Goal: Transaction & Acquisition: Purchase product/service

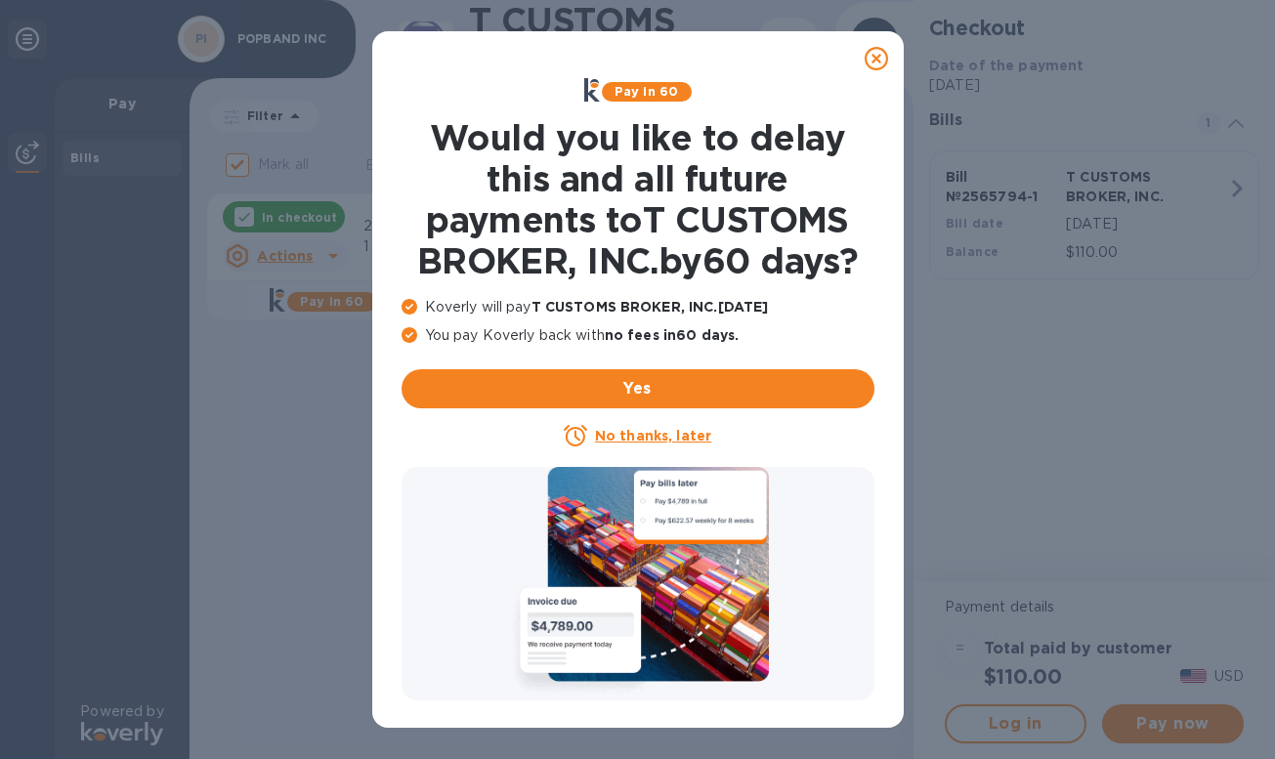
click at [876, 65] on icon at bounding box center [876, 58] width 23 height 23
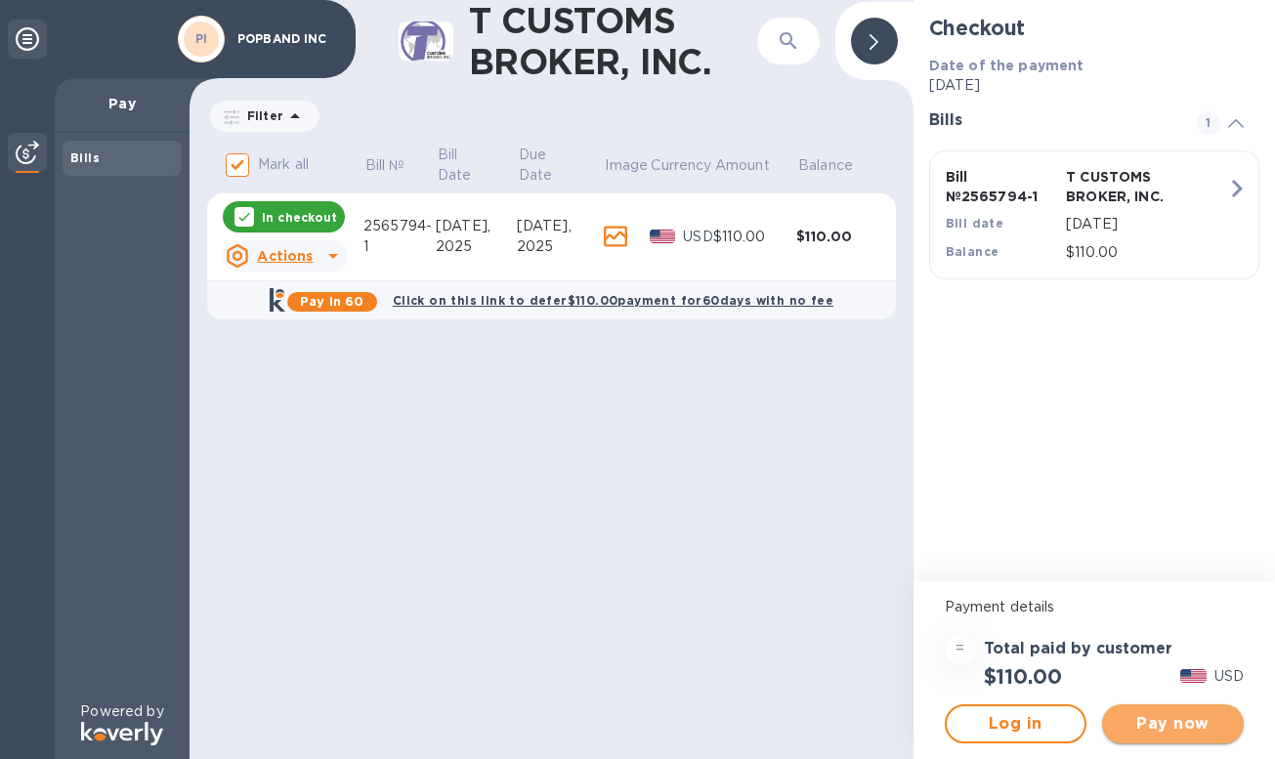
click at [1165, 720] on span "Pay now" at bounding box center [1173, 723] width 110 height 23
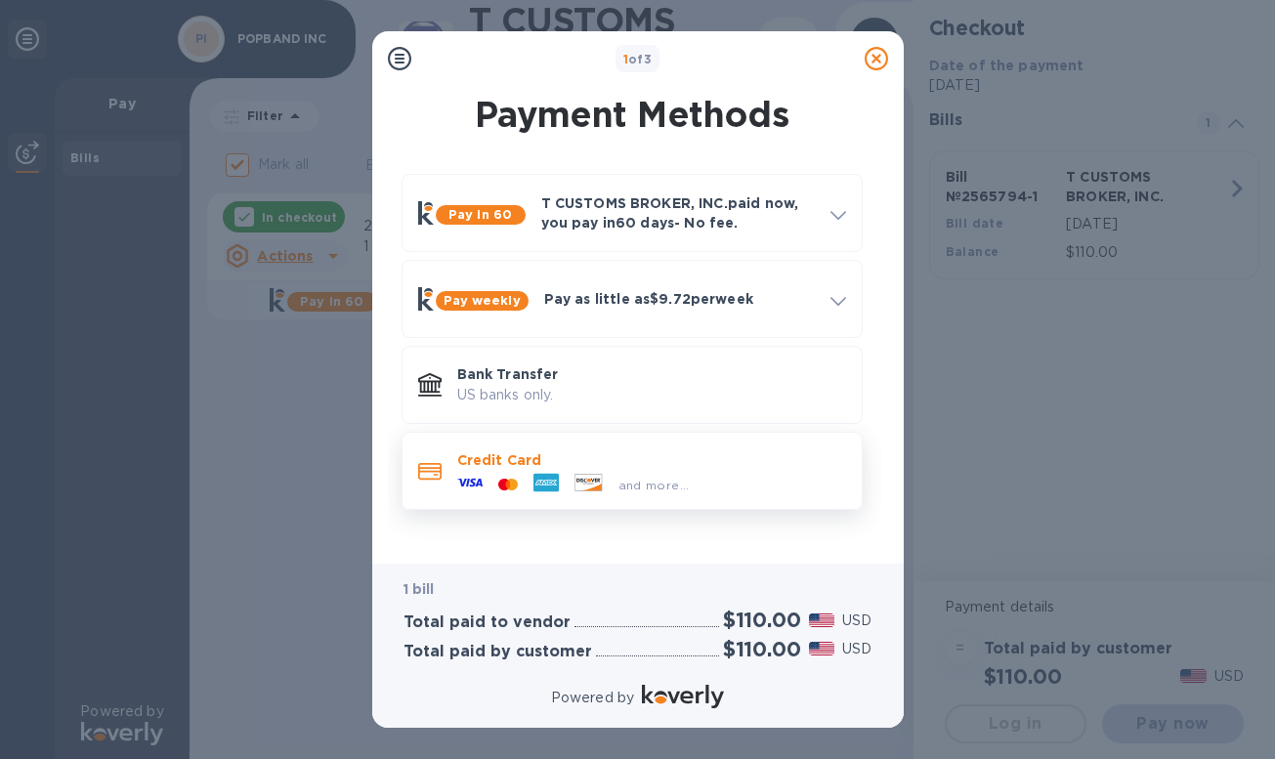
click at [626, 456] on p "Credit Card" at bounding box center [651, 460] width 389 height 20
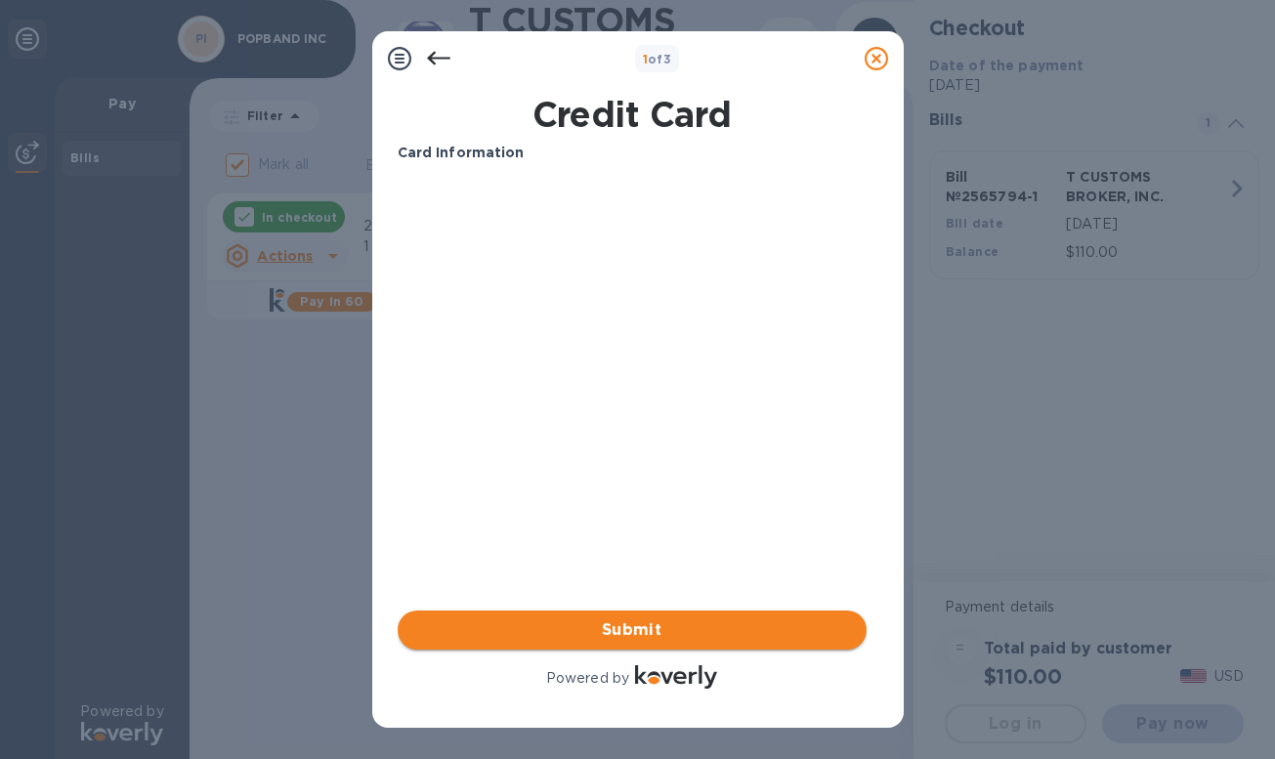
click at [666, 631] on span "Submit" at bounding box center [632, 629] width 438 height 23
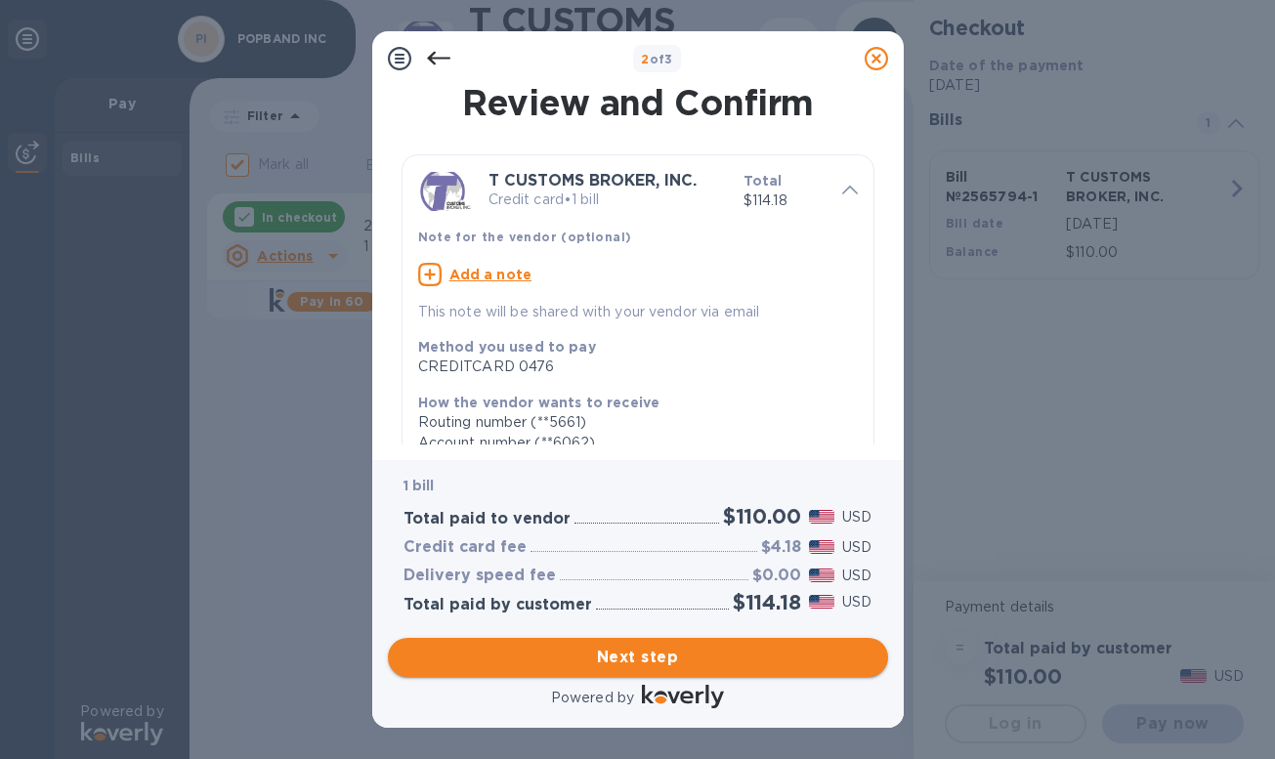
click at [666, 651] on span "Next step" at bounding box center [637, 657] width 469 height 23
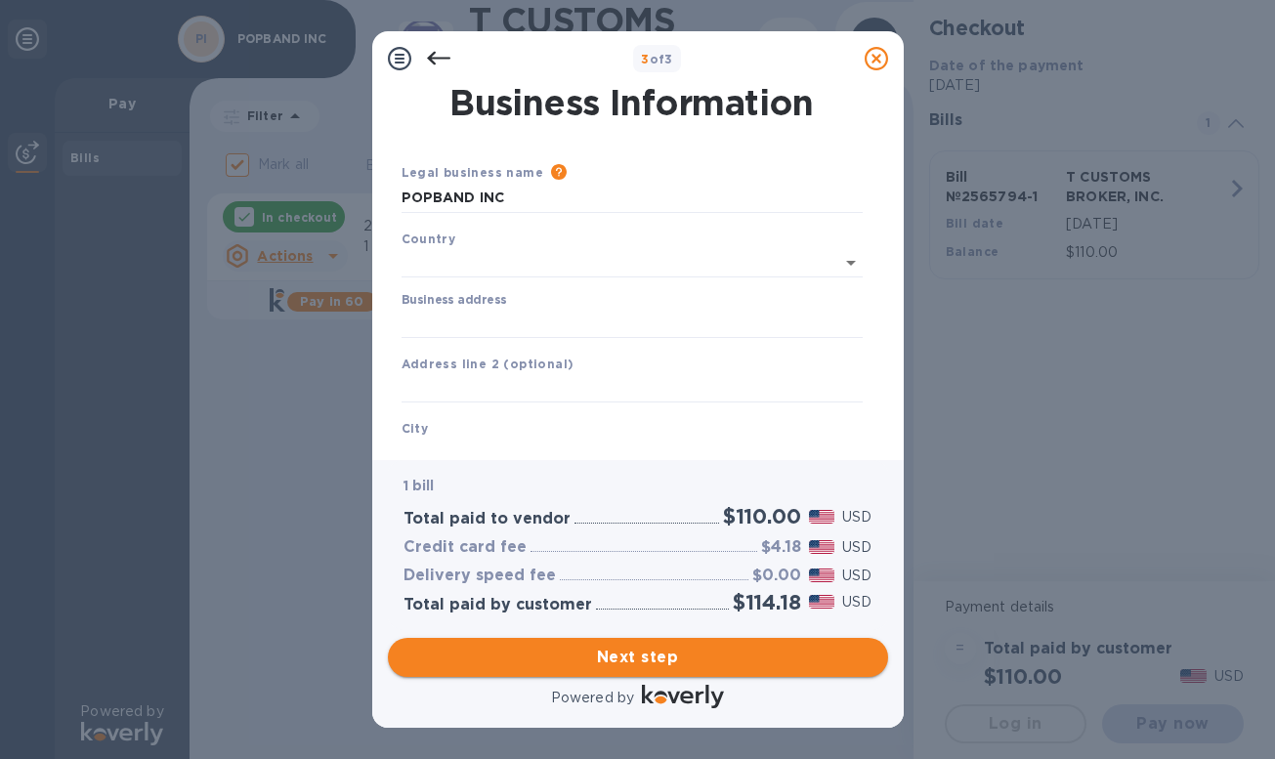
type input "[GEOGRAPHIC_DATA]"
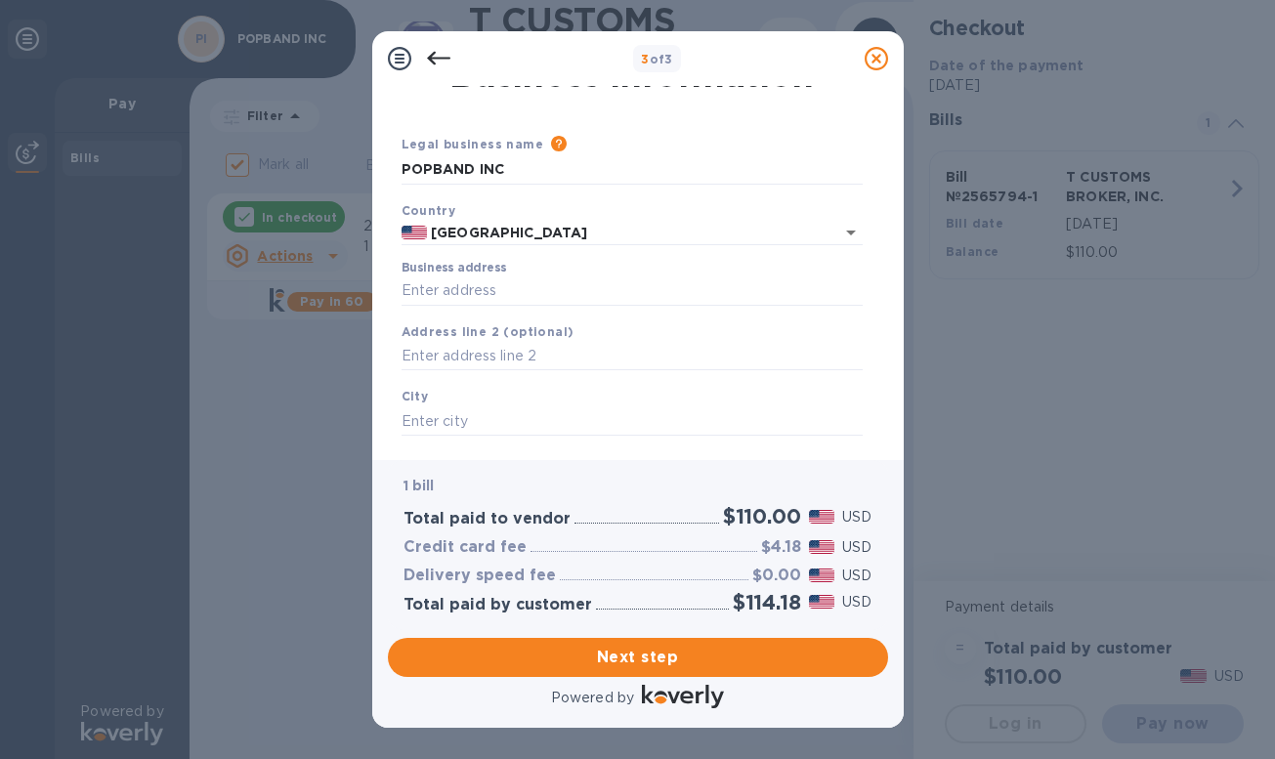
scroll to position [3, 0]
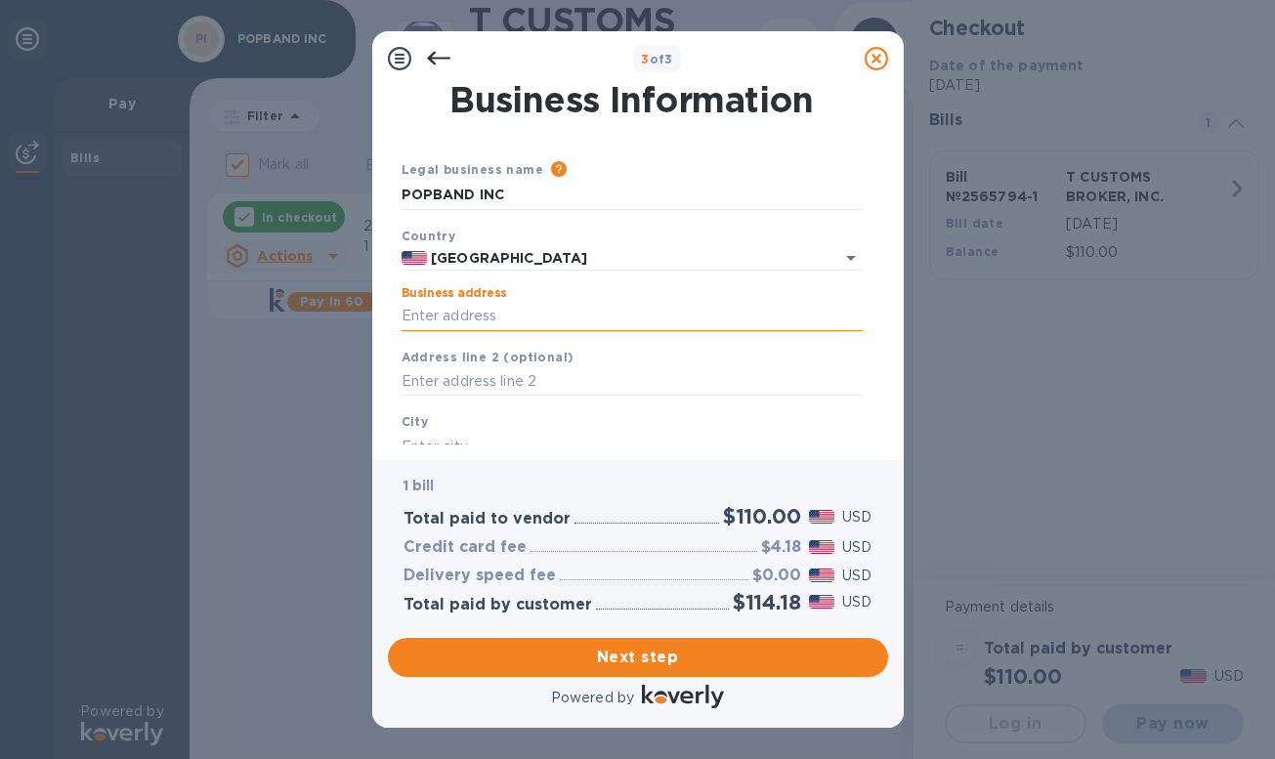
click at [562, 308] on input "Business address" at bounding box center [632, 316] width 461 height 29
type input "PO BOX 404"
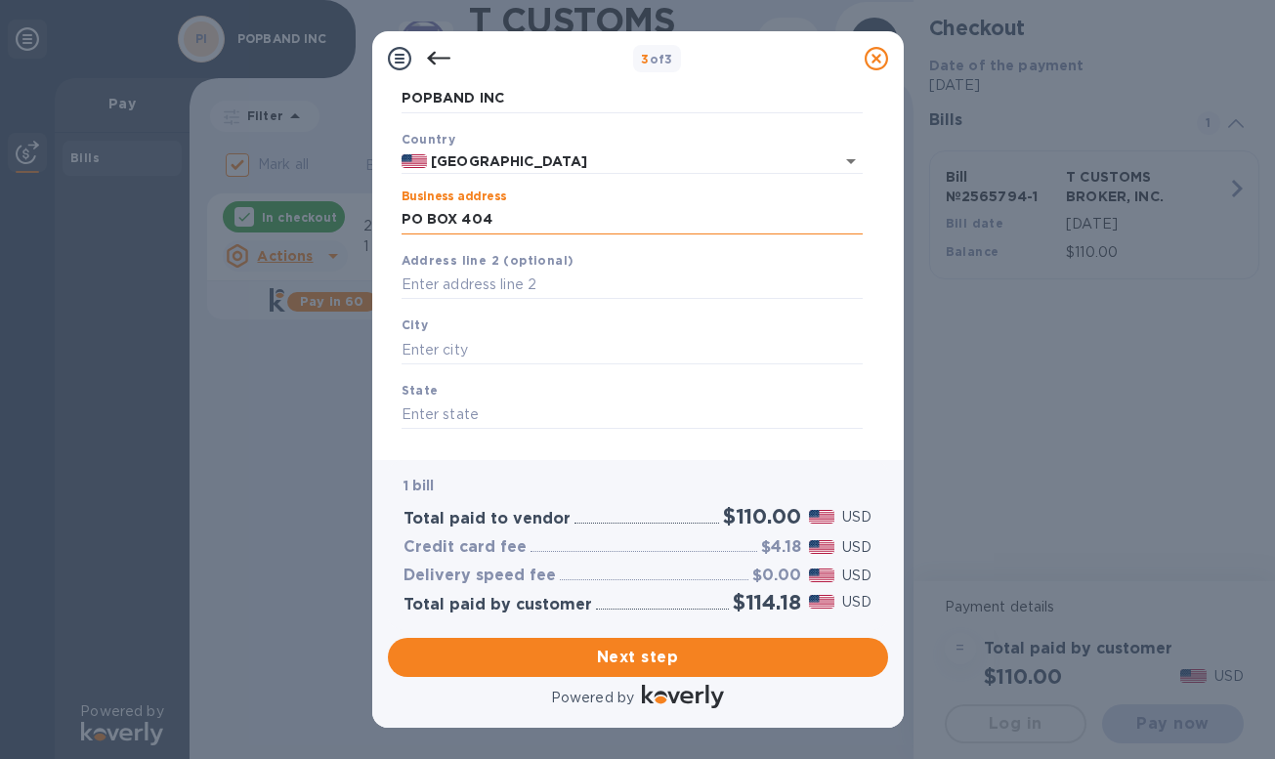
scroll to position [104, 0]
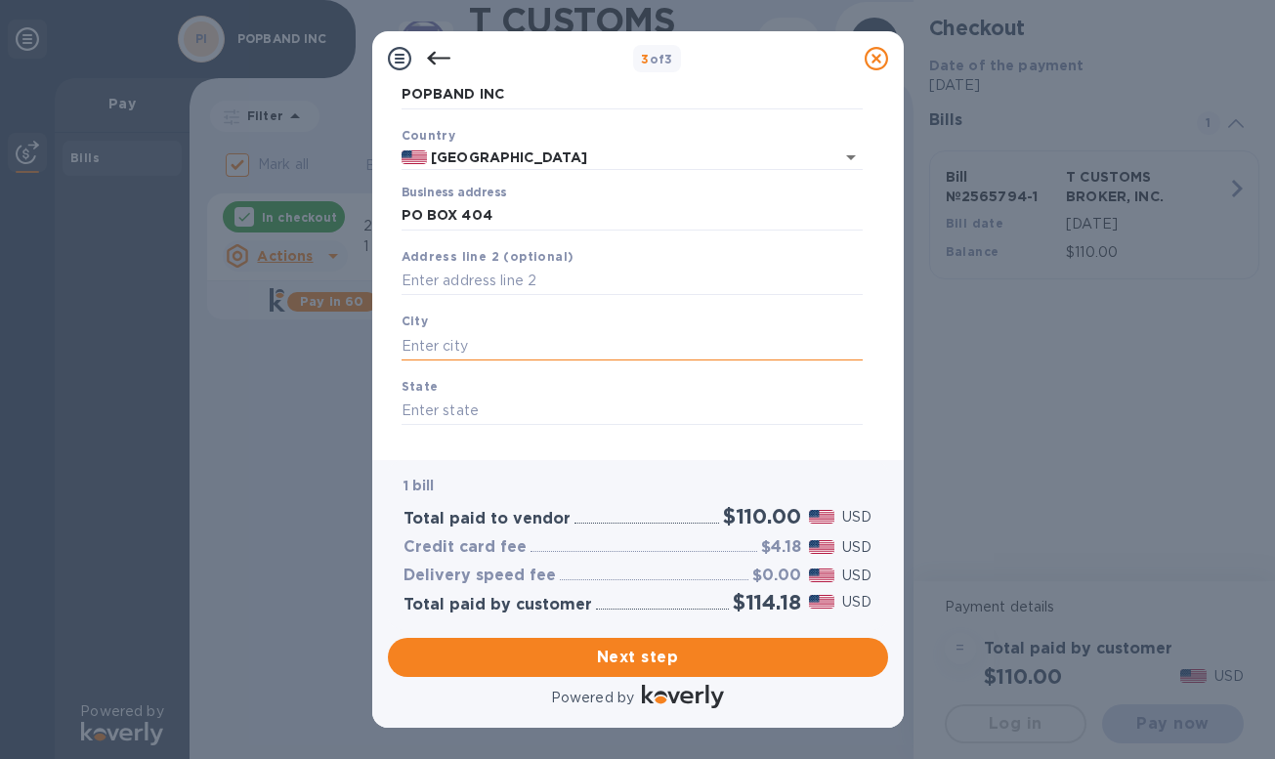
click at [535, 333] on input "text" at bounding box center [632, 345] width 461 height 29
type input "malibu"
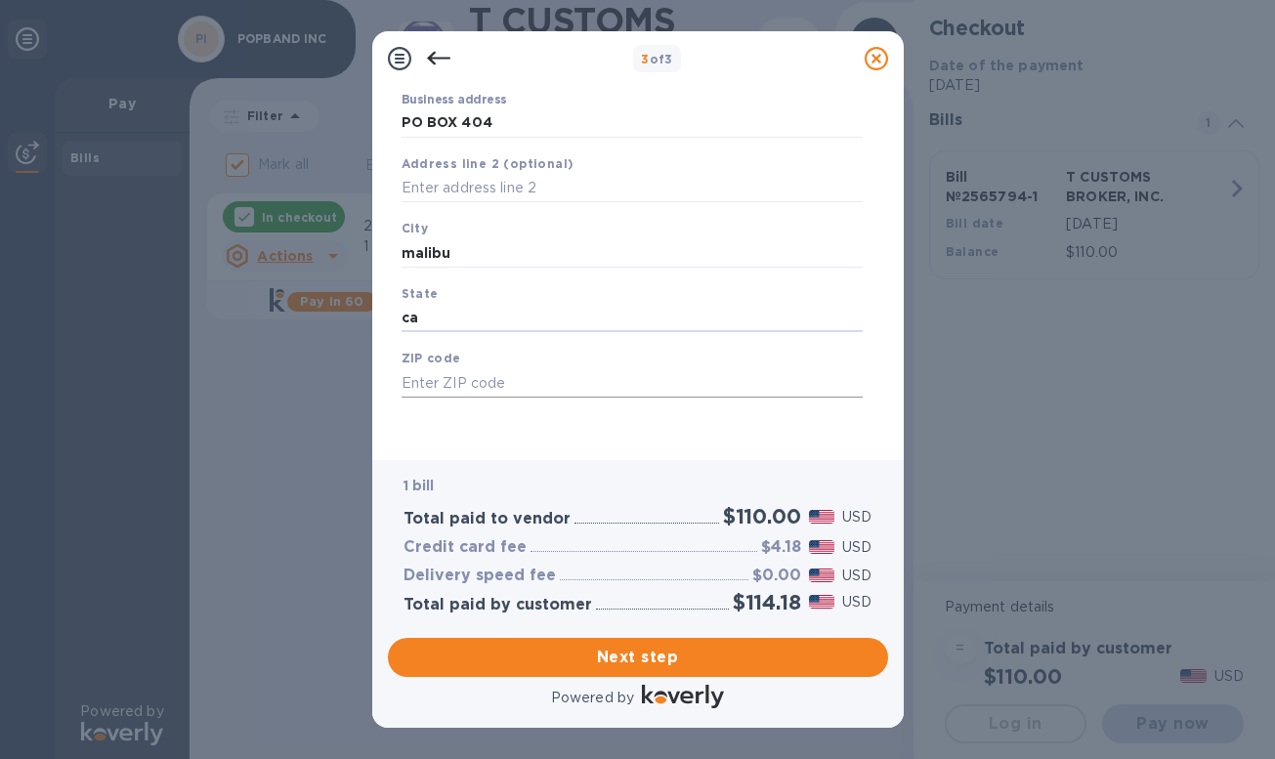
type input "ca"
click at [461, 381] on input "text" at bounding box center [632, 382] width 461 height 29
type input "90265"
click at [642, 644] on button "Next step" at bounding box center [638, 657] width 500 height 39
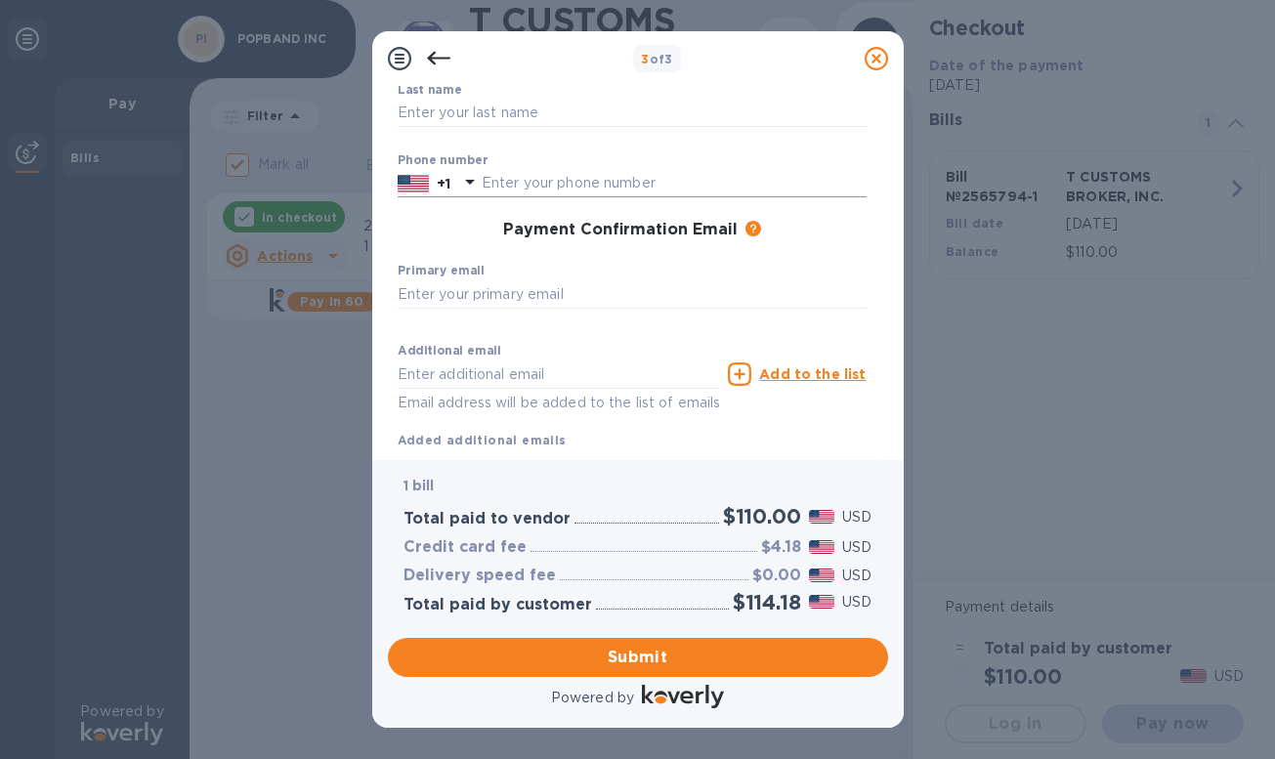
click at [567, 184] on input "text" at bounding box center [674, 183] width 385 height 29
type input "4244229299"
click at [468, 107] on input "text" at bounding box center [632, 113] width 469 height 29
type input "booth"
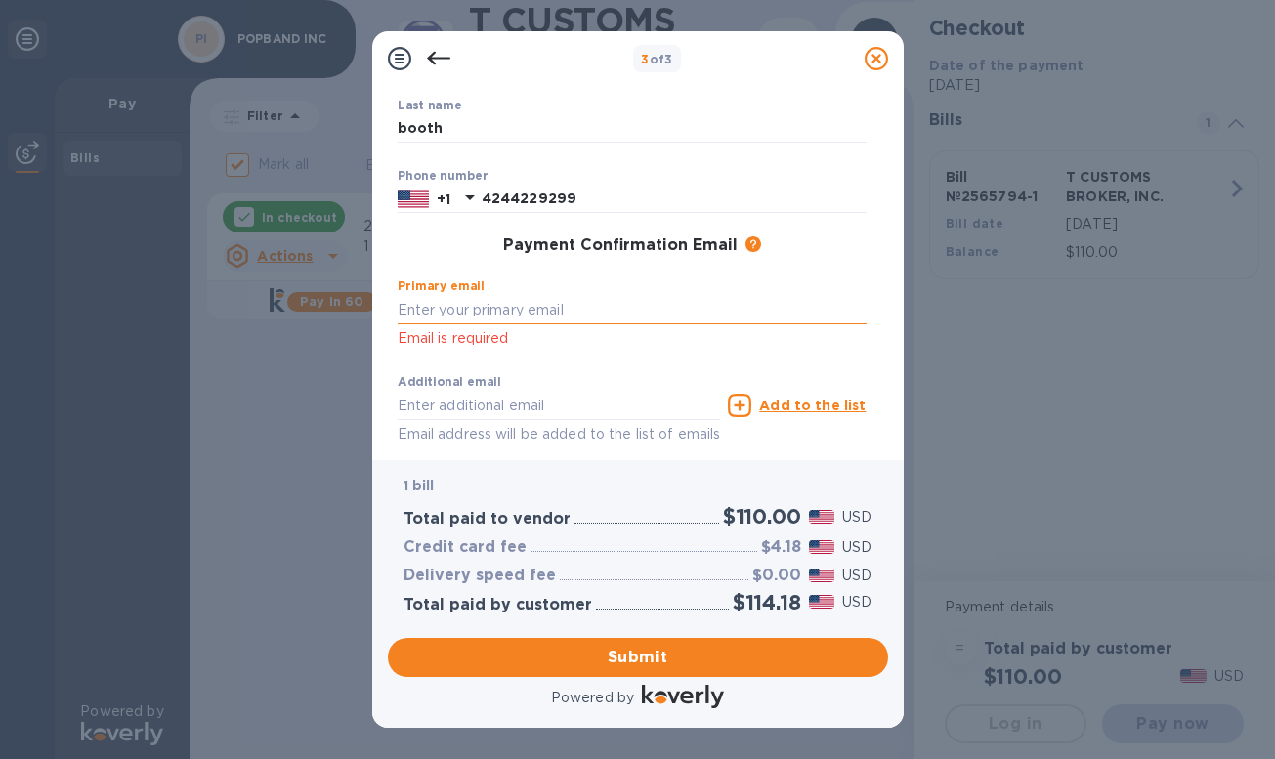
click at [487, 300] on input "text" at bounding box center [632, 309] width 469 height 29
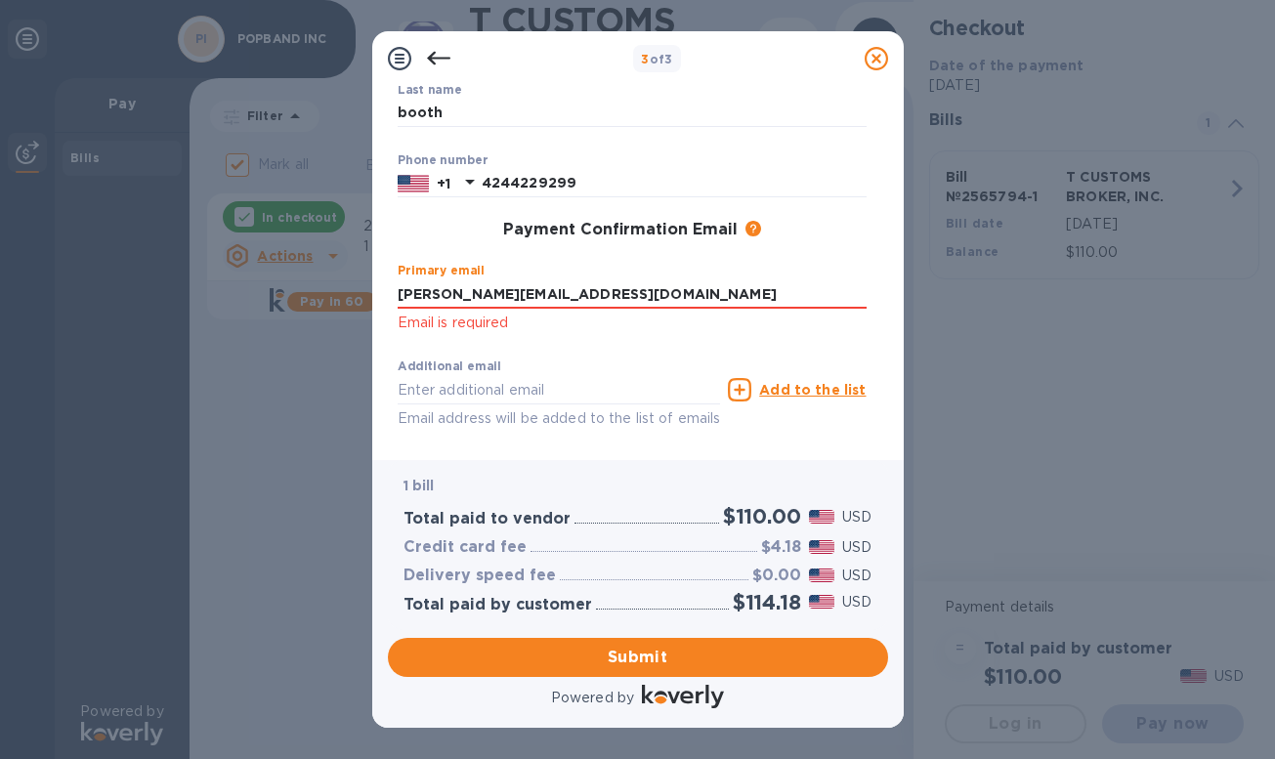
type input "[PERSON_NAME][EMAIL_ADDRESS][DOMAIN_NAME]"
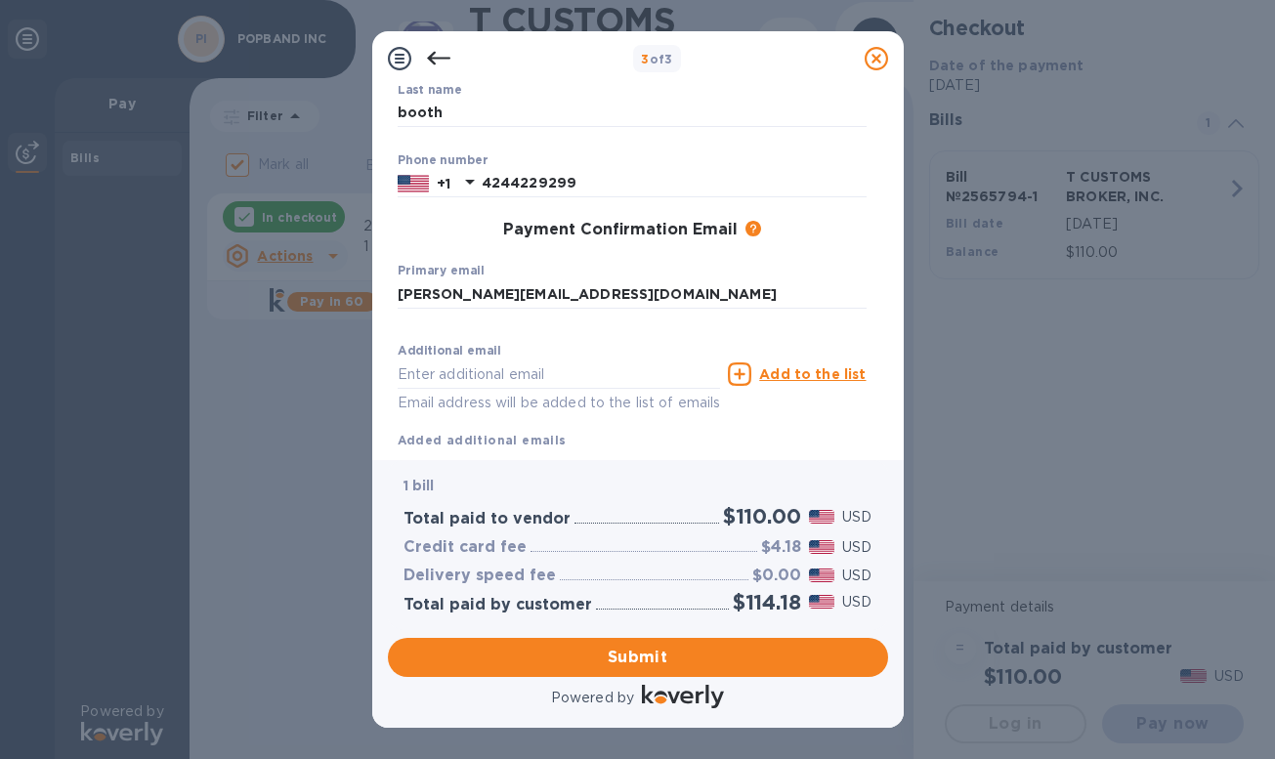
click at [819, 339] on div "First name First name is a required field Last name [PERSON_NAME] ​ Phone numbe…" at bounding box center [632, 223] width 485 height 469
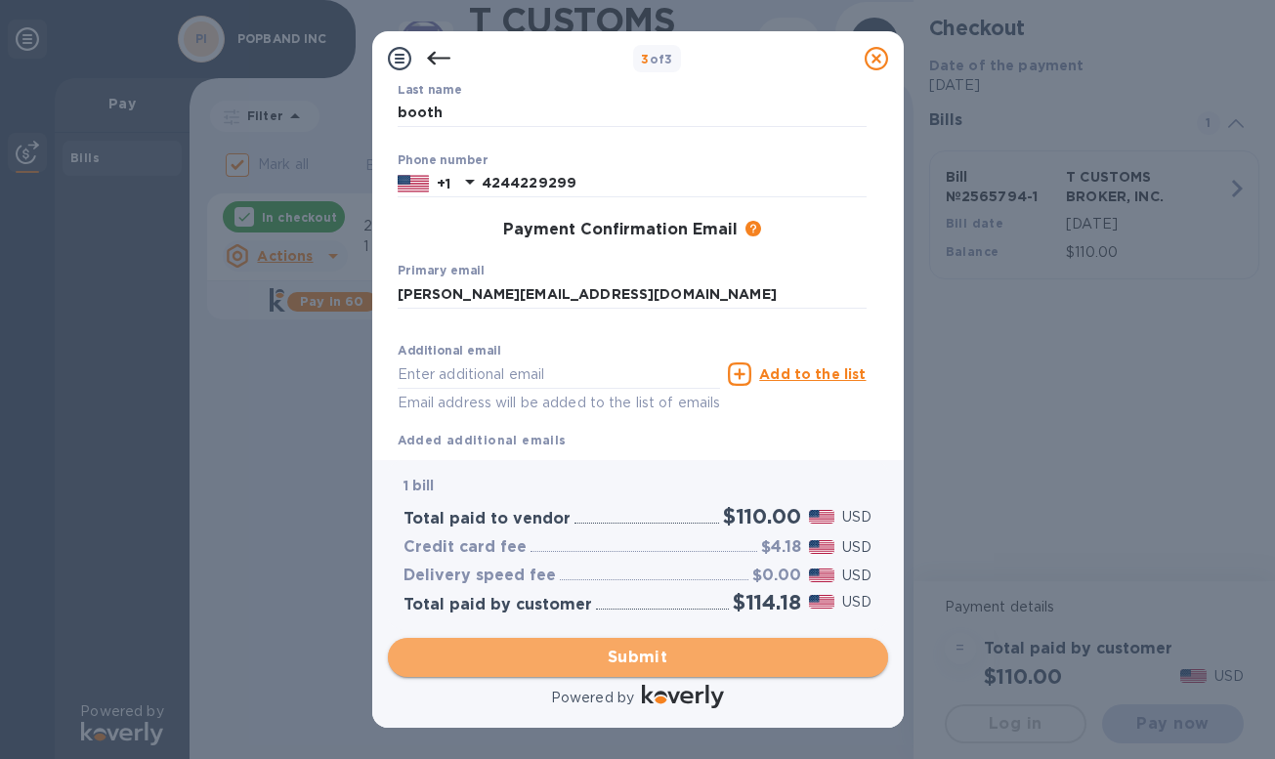
click at [664, 660] on span "Submit" at bounding box center [637, 657] width 469 height 23
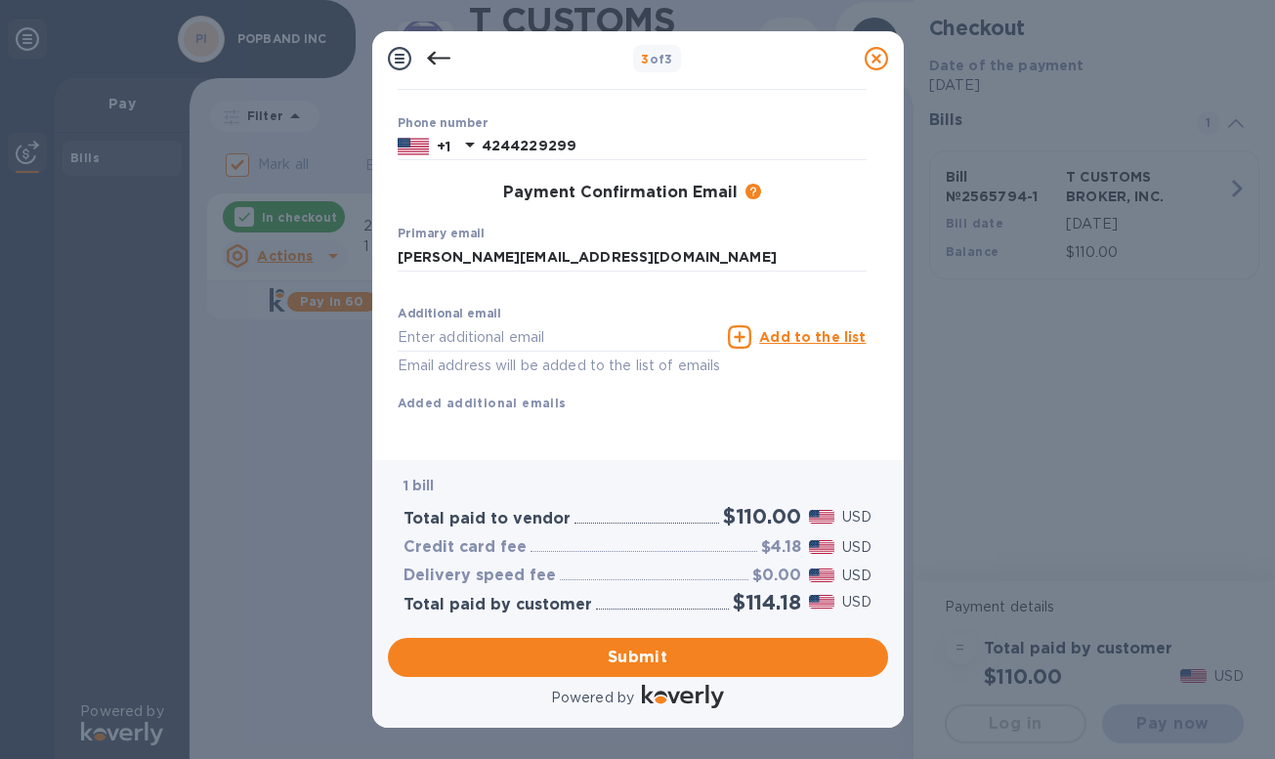
scroll to position [0, 0]
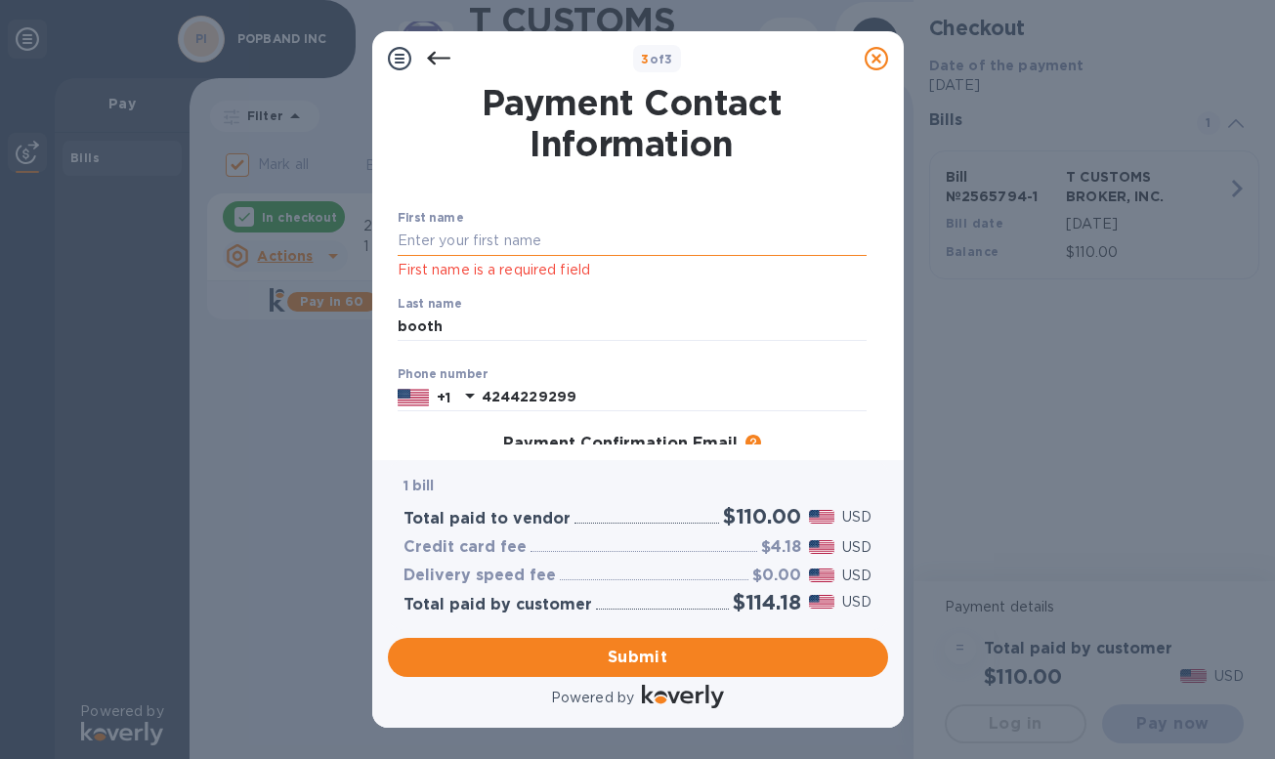
click at [512, 239] on input "text" at bounding box center [632, 241] width 469 height 29
type input "[PERSON_NAME]"
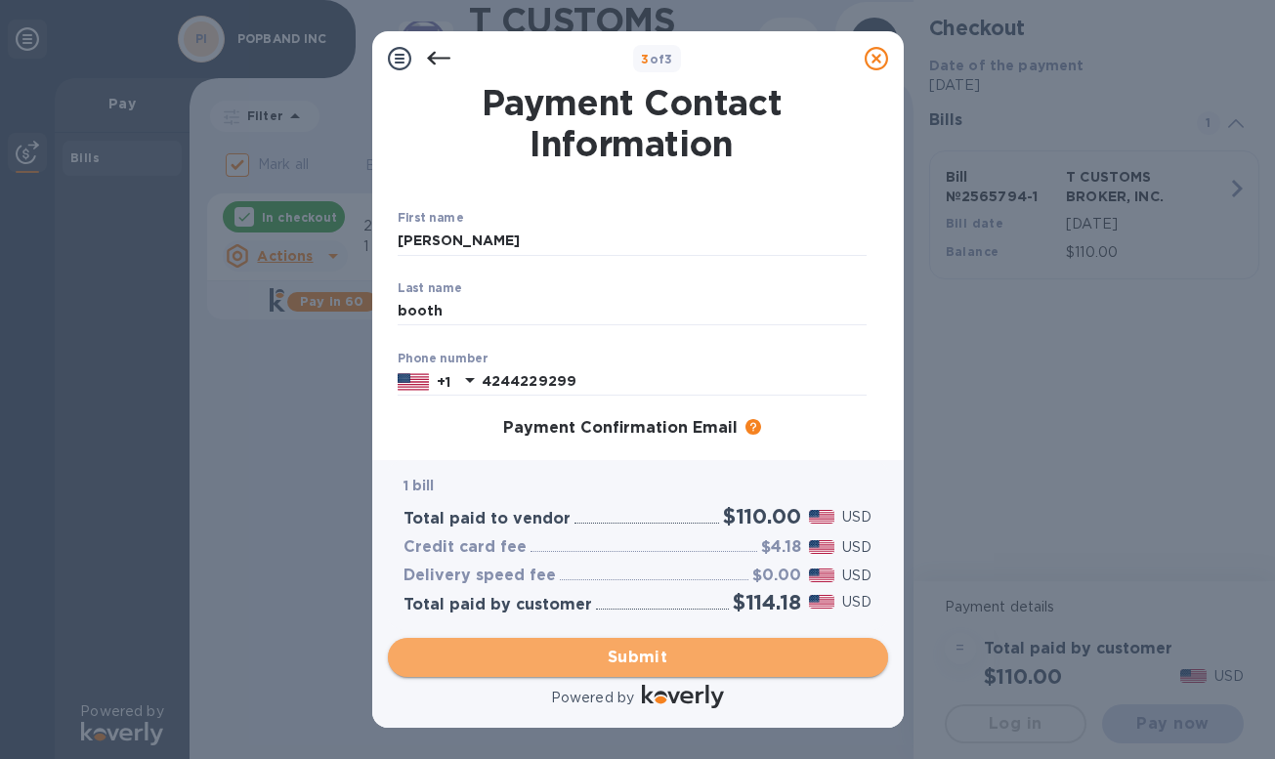
click at [591, 647] on span "Submit" at bounding box center [637, 657] width 469 height 23
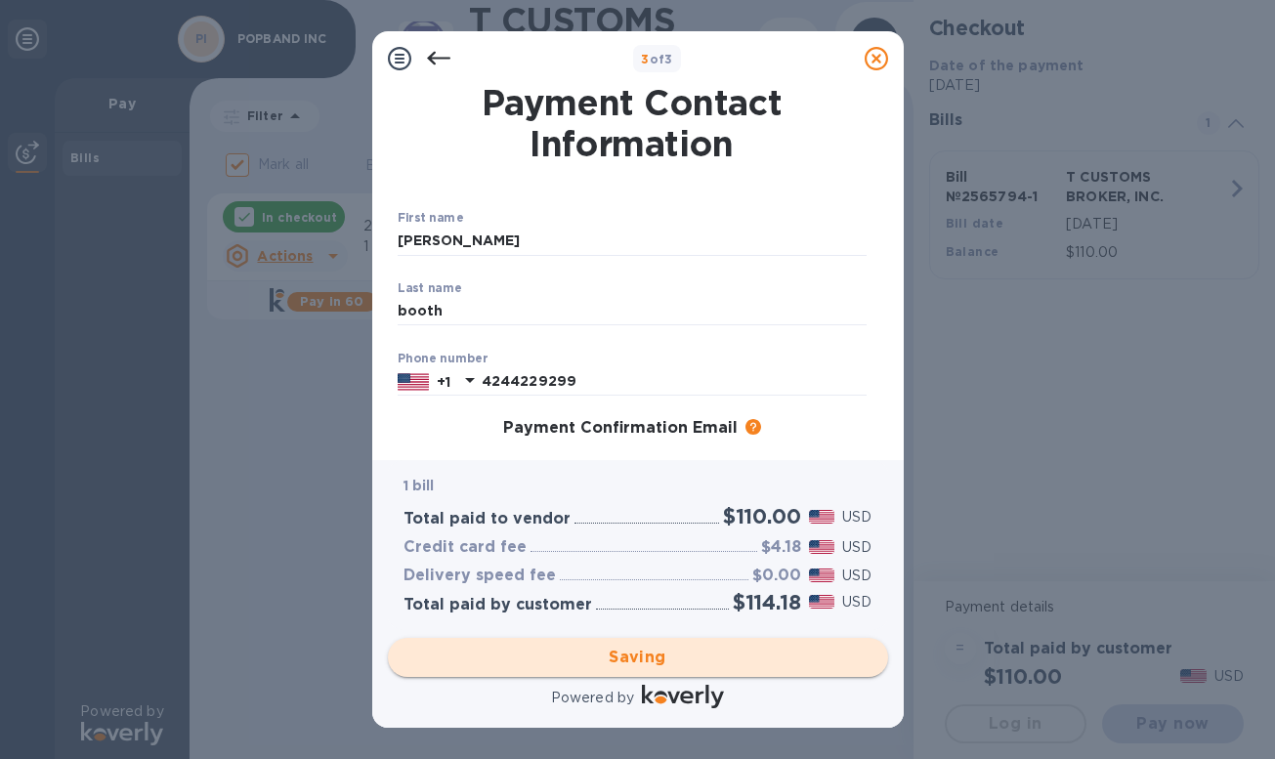
checkbox input "false"
